Goal: Navigation & Orientation: Find specific page/section

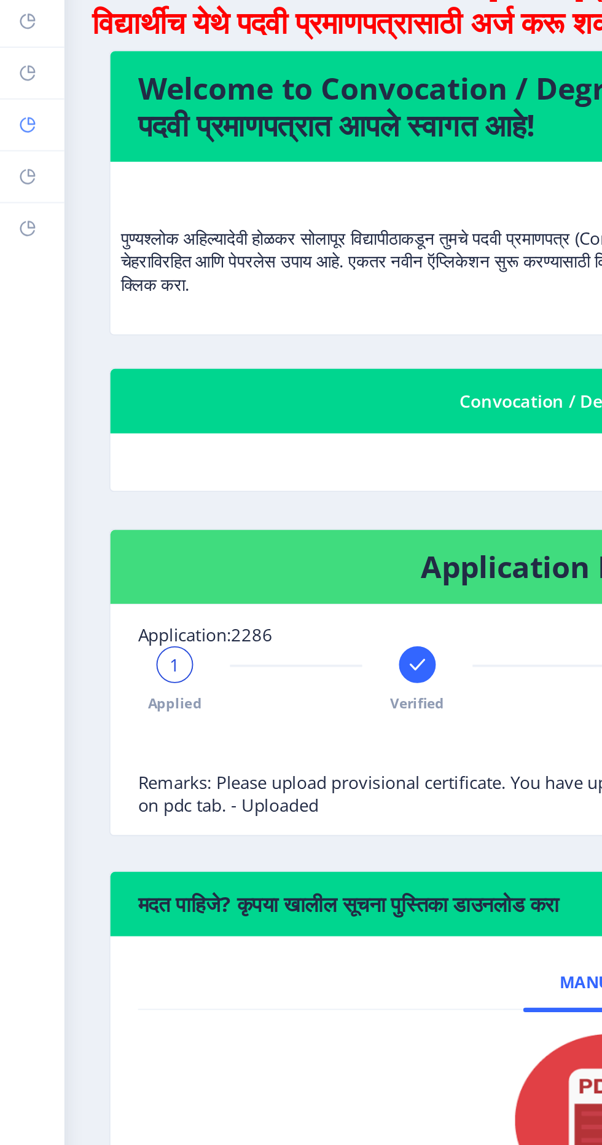
click at [19, 167] on rect at bounding box center [15, 165] width 10 height 10
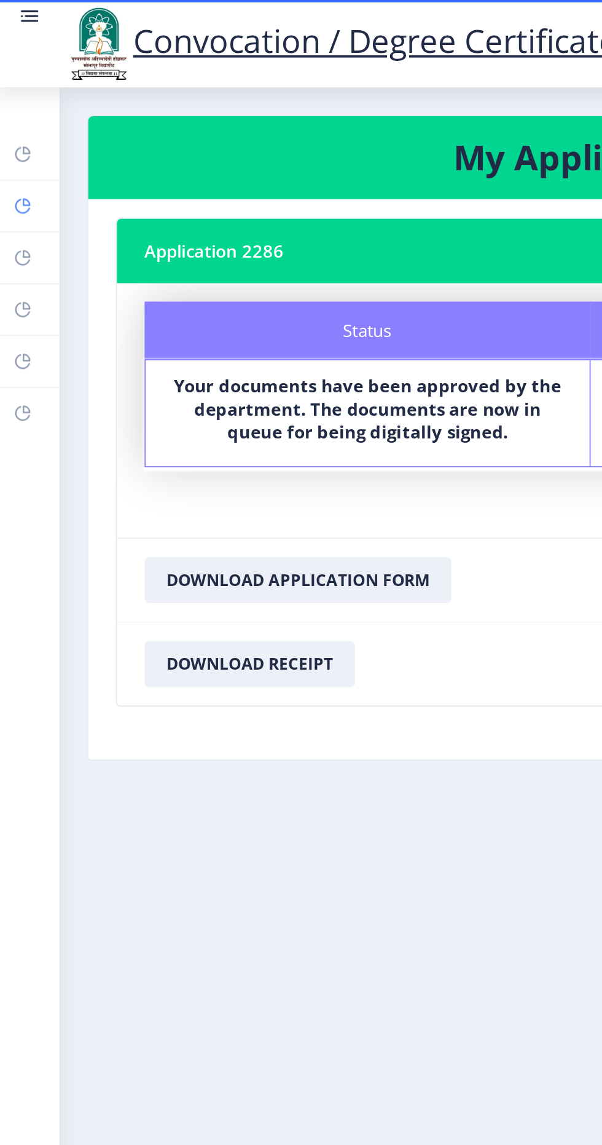
click at [22, 113] on link "Help/FAQ" at bounding box center [17, 110] width 34 height 27
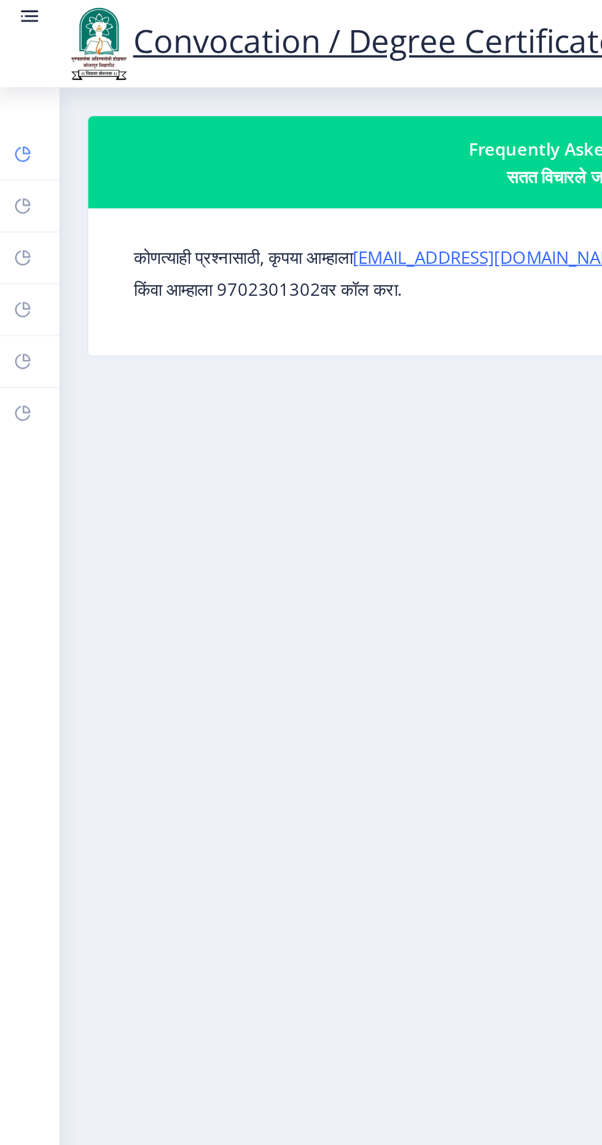
click at [20, 81] on link "Dashboard" at bounding box center [17, 82] width 34 height 27
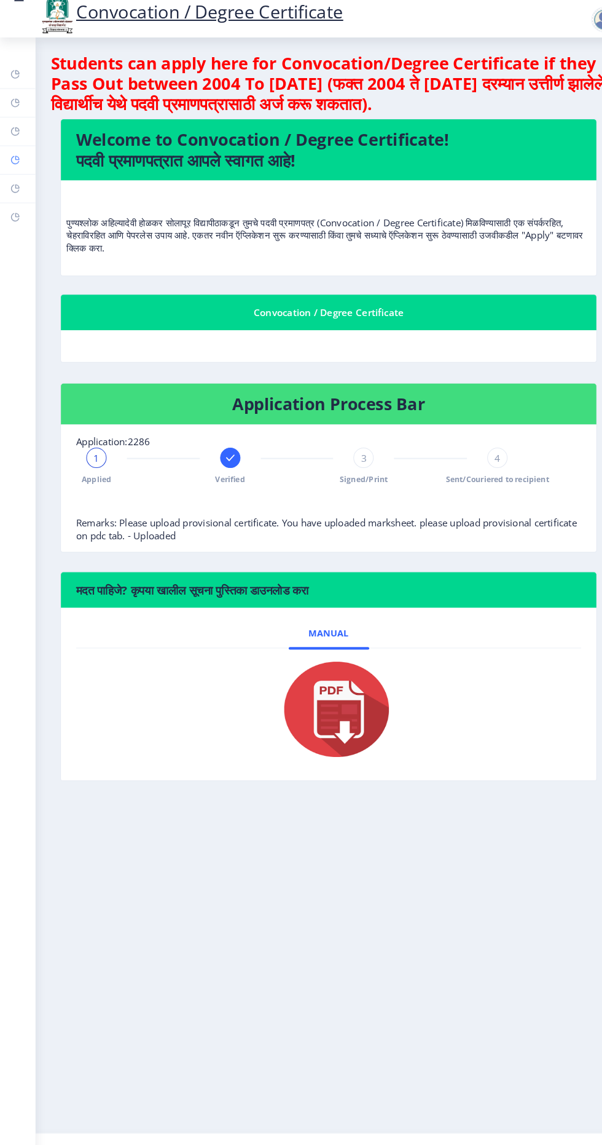
click at [15, 164] on rect at bounding box center [15, 165] width 10 height 10
